Goal: Information Seeking & Learning: Find specific fact

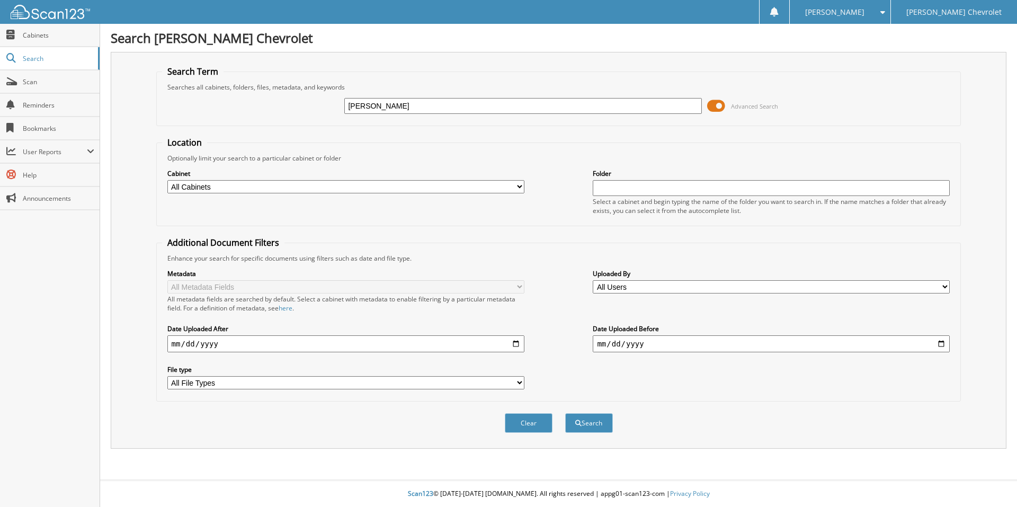
type input "[PERSON_NAME]"
click at [565, 413] on button "Search" at bounding box center [589, 423] width 48 height 20
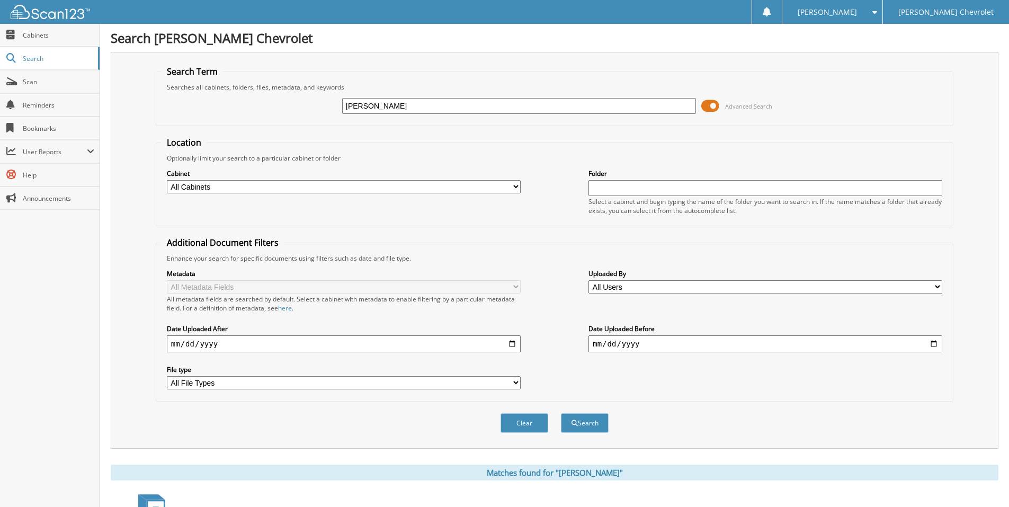
scroll to position [371, 0]
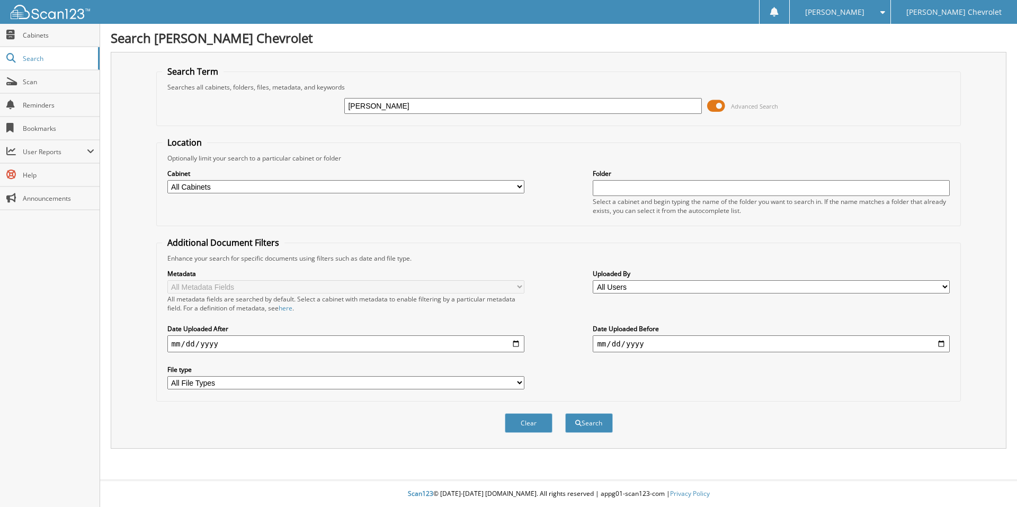
type input "[PERSON_NAME]"
click at [565, 413] on button "Search" at bounding box center [589, 423] width 48 height 20
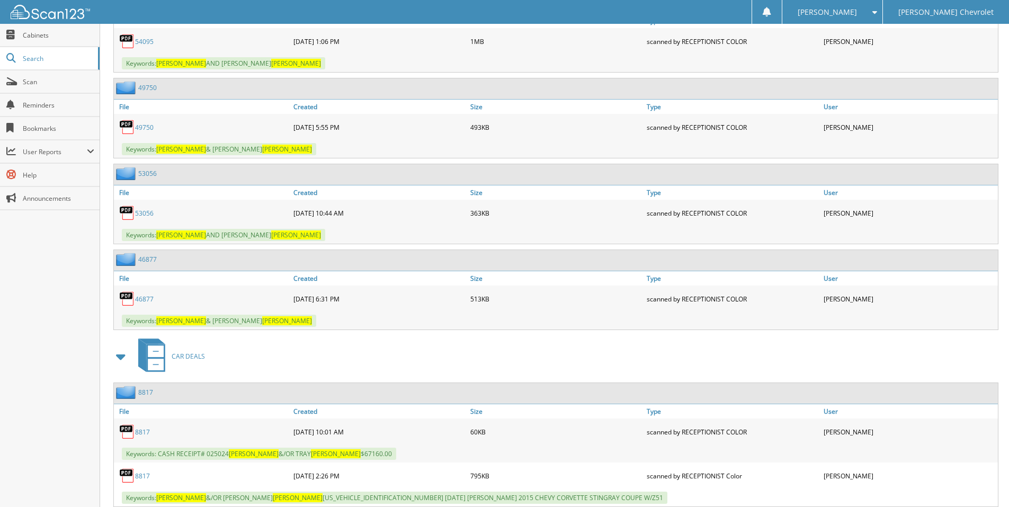
scroll to position [1480, 0]
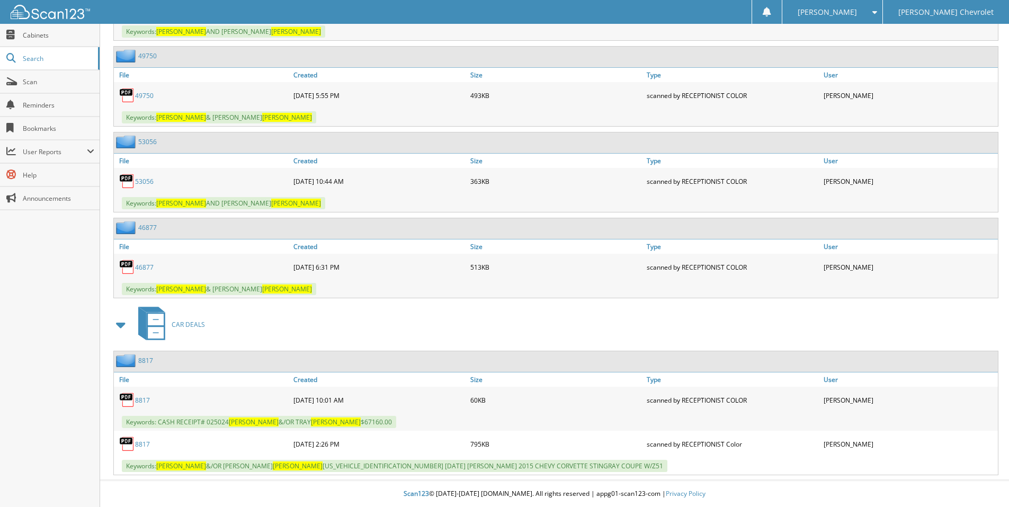
click at [140, 442] on link "8817" at bounding box center [142, 444] width 15 height 9
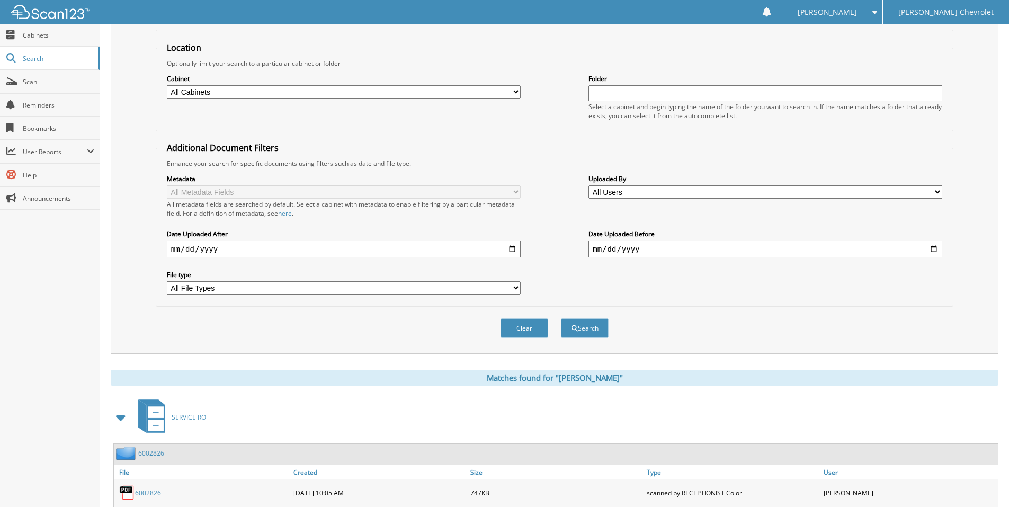
scroll to position [0, 0]
